Goal: Check status: Check status

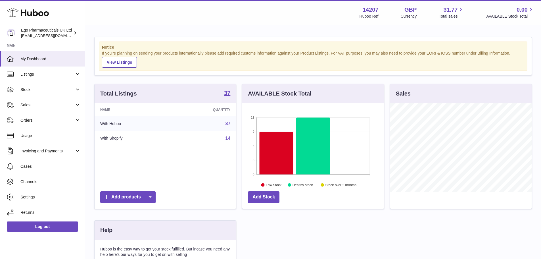
scroll to position [89, 142]
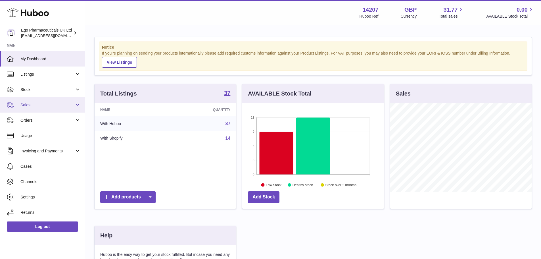
click at [38, 103] on span "Sales" at bounding box center [47, 104] width 54 height 5
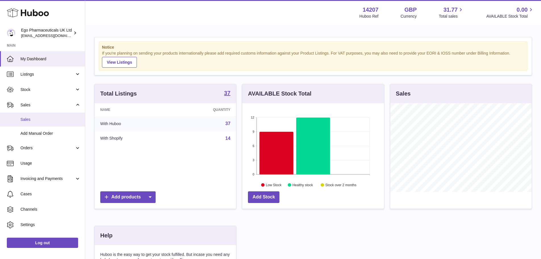
click at [40, 114] on link "Sales" at bounding box center [42, 119] width 85 height 14
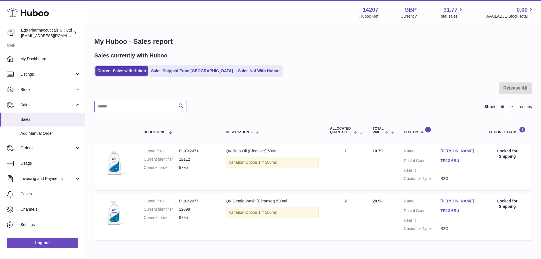
click at [162, 105] on input "text" at bounding box center [140, 106] width 93 height 11
type input "****"
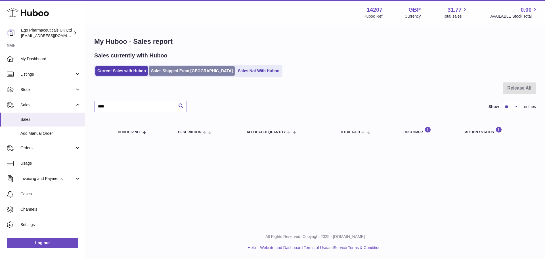
click at [173, 72] on link "Sales Shipped From Huboo" at bounding box center [192, 70] width 86 height 9
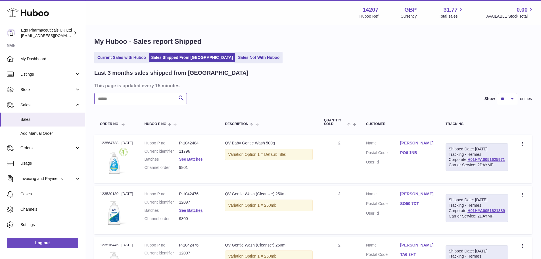
click at [134, 102] on input "text" at bounding box center [140, 98] width 93 height 11
type input "****"
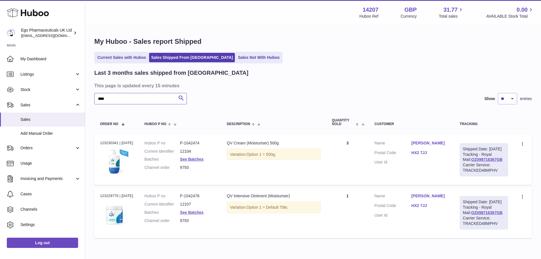
scroll to position [48, 0]
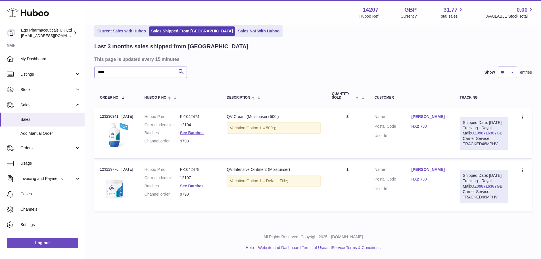
click at [235, 141] on td "Description QV Cream (Moisturiser) 500g Variation: Option 1 = 500g;" at bounding box center [273, 133] width 105 height 50
click at [208, 130] on dd "See Batches" at bounding box center [197, 132] width 35 height 5
click at [203, 130] on link "See Batches" at bounding box center [192, 132] width 24 height 5
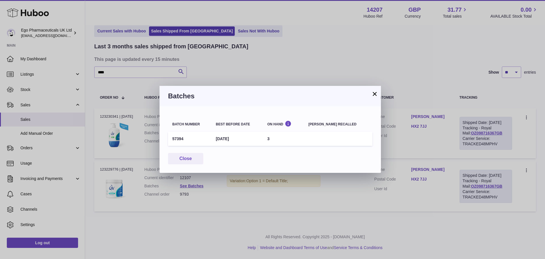
click at [258, 190] on div "× Batches Batch number Best before date On Hand Batch recalled 57394 30th Apr 2…" at bounding box center [272, 129] width 545 height 259
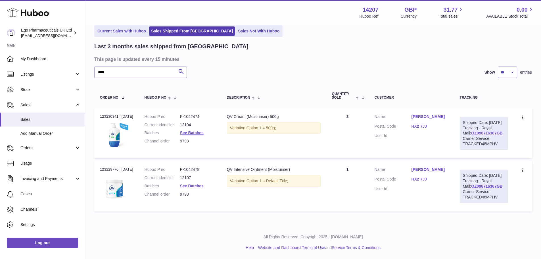
click at [193, 187] on link "See Batches" at bounding box center [192, 185] width 24 height 5
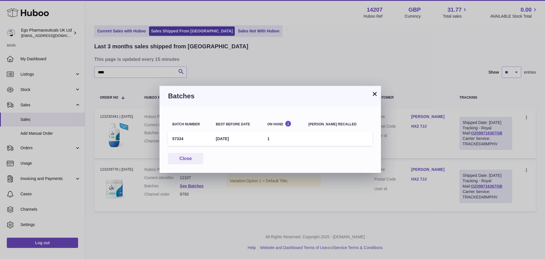
click at [254, 202] on div "× Batches Batch number Best before date On Hand Batch recalled 57334 30th Apr 2…" at bounding box center [272, 129] width 545 height 259
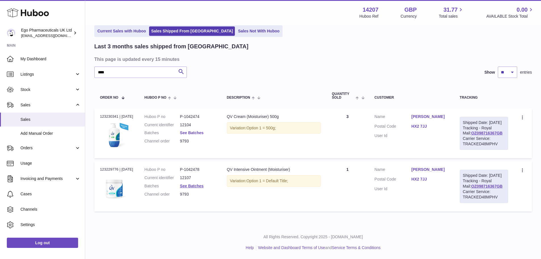
click at [204, 130] on link "See Batches" at bounding box center [192, 132] width 24 height 5
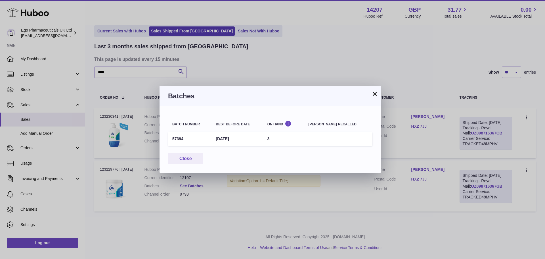
click at [238, 198] on div "× Batches Batch number Best before date On Hand Batch recalled 57394 30th Apr 2…" at bounding box center [272, 129] width 545 height 259
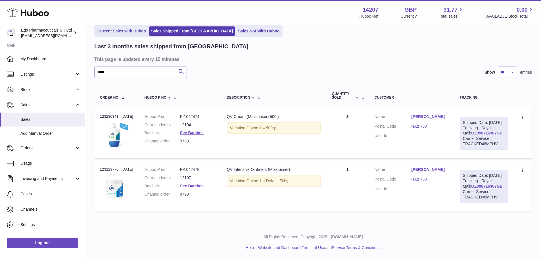
click at [108, 114] on div "Order no 123230341 | 21st Aug" at bounding box center [116, 116] width 33 height 5
copy div "123230341"
